Goal: Register for event/course

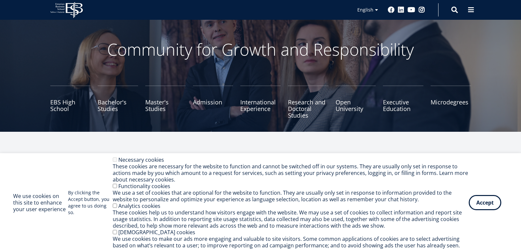
scroll to position [39, 0]
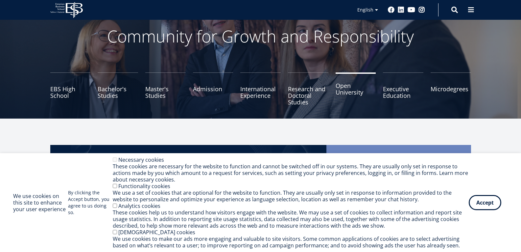
click at [350, 93] on link "Open University" at bounding box center [356, 88] width 40 height 33
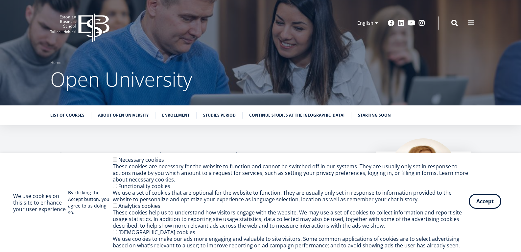
click at [476, 207] on button "Accept" at bounding box center [485, 200] width 33 height 15
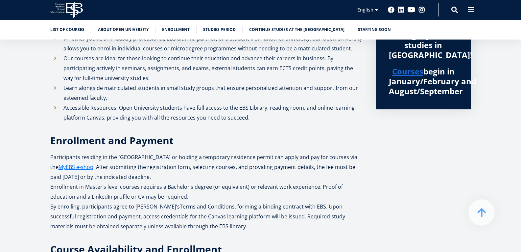
scroll to position [255, 0]
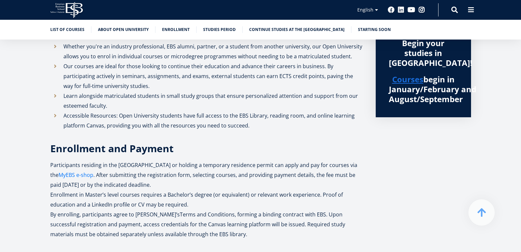
click at [93, 170] on link "MyEBS e-shop" at bounding box center [76, 175] width 35 height 10
click at [67, 30] on link "List of Courses" at bounding box center [67, 29] width 34 height 7
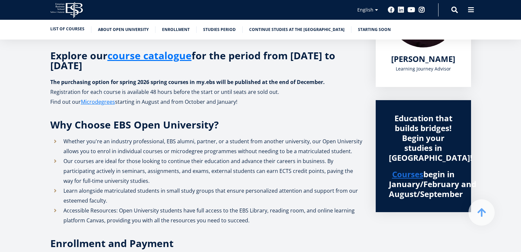
click at [67, 30] on link "List of Courses" at bounding box center [67, 29] width 34 height 7
click at [154, 58] on link "course catalogue" at bounding box center [150, 56] width 84 height 10
